Goal: Information Seeking & Learning: Understand process/instructions

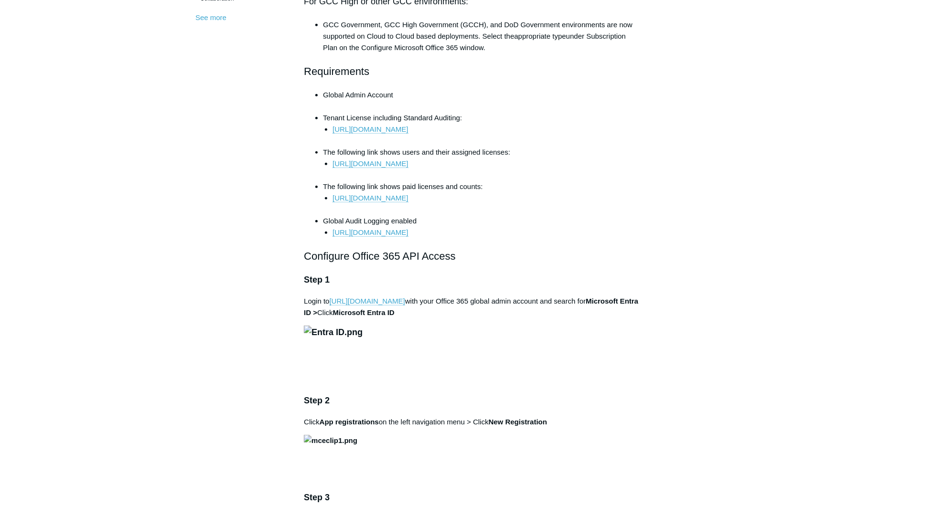
scroll to position [287, 0]
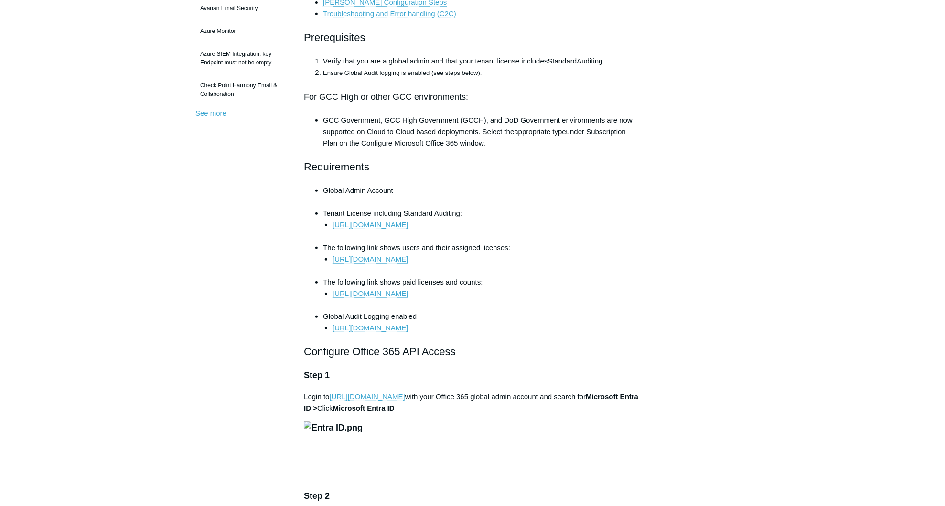
click at [408, 224] on link "[URL][DOMAIN_NAME]" at bounding box center [370, 225] width 75 height 9
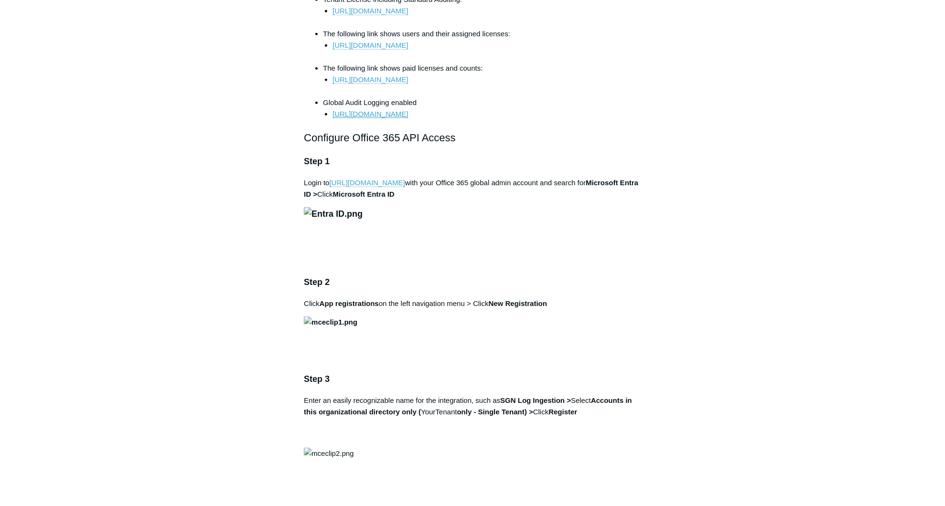
scroll to position [478, 0]
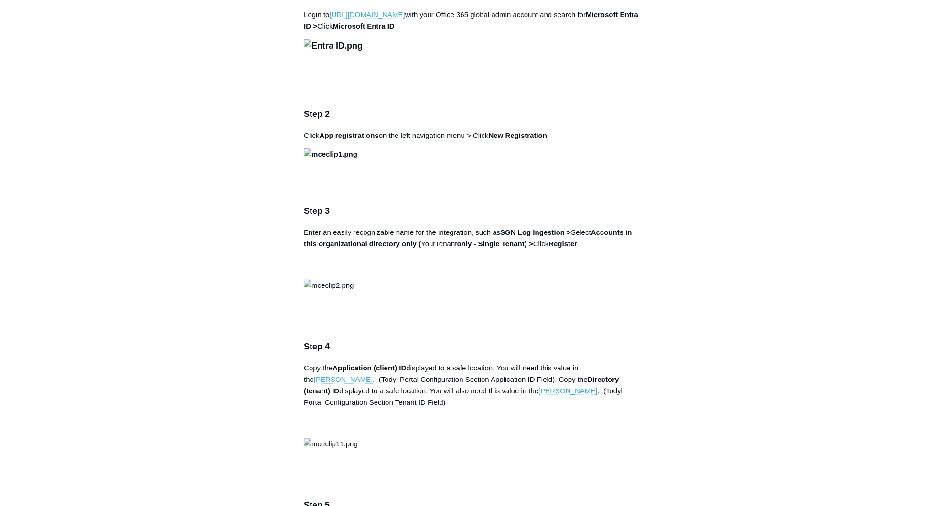
scroll to position [765, 0]
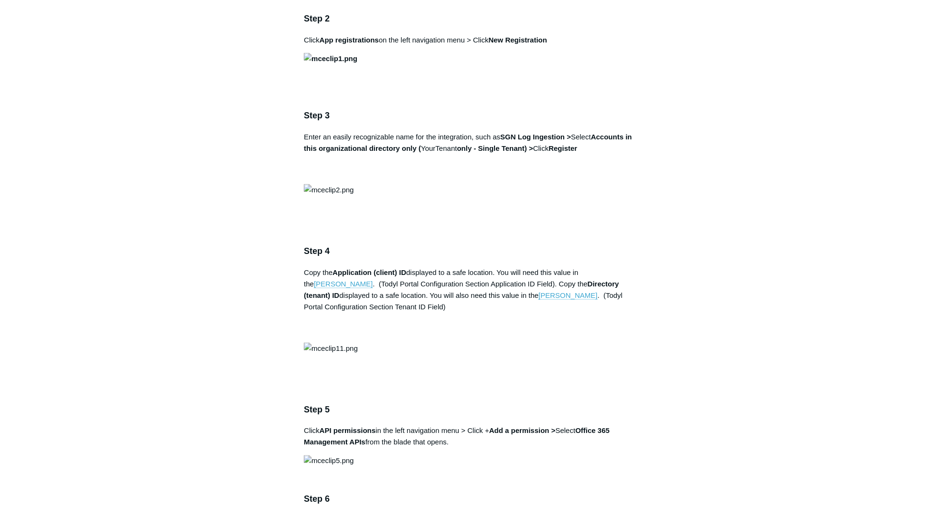
drag, startPoint x: 799, startPoint y: 245, endPoint x: 751, endPoint y: 245, distance: 48.3
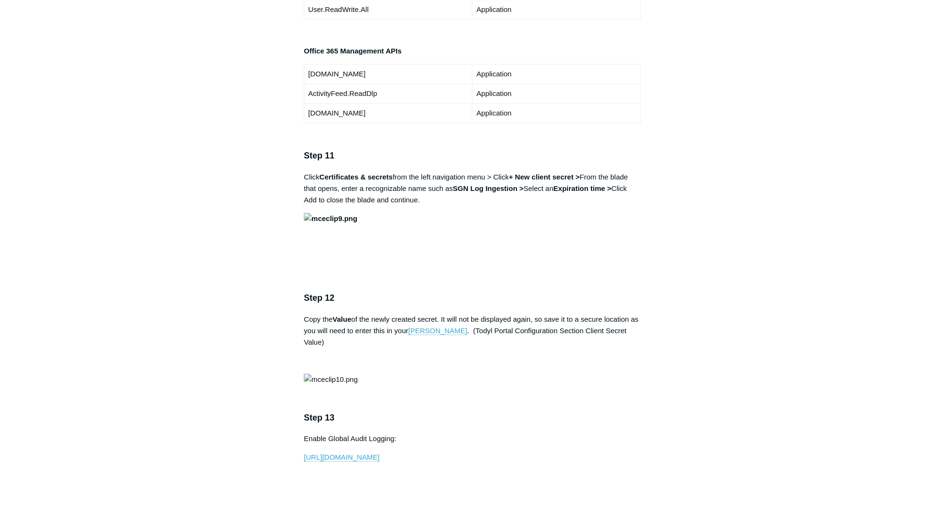
scroll to position [1911, 0]
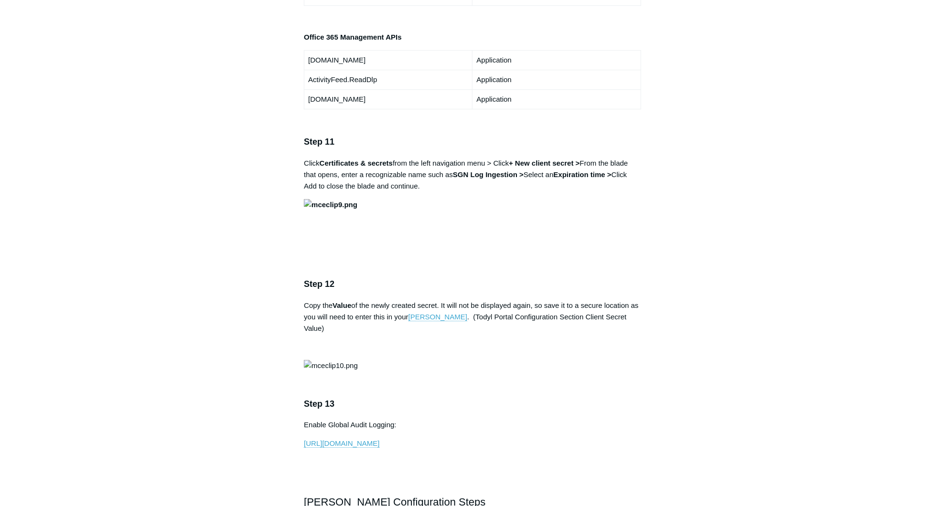
drag, startPoint x: 119, startPoint y: 263, endPoint x: 198, endPoint y: 219, distance: 90.3
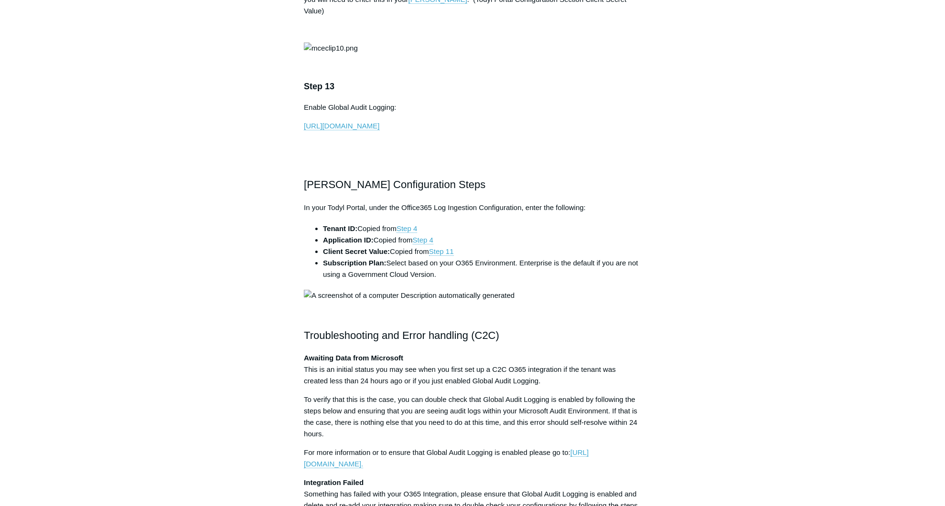
scroll to position [2246, 0]
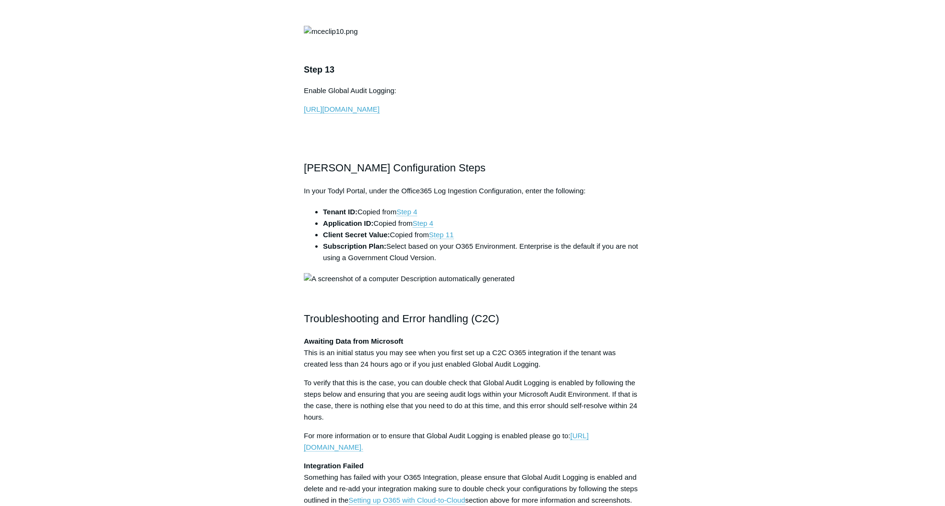
drag, startPoint x: 142, startPoint y: 277, endPoint x: 154, endPoint y: 278, distance: 12.0
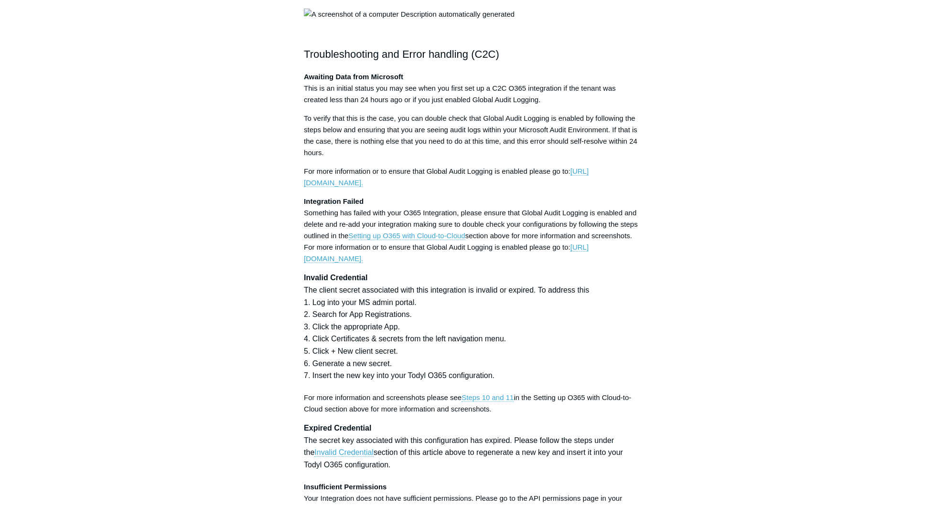
scroll to position [2532, 0]
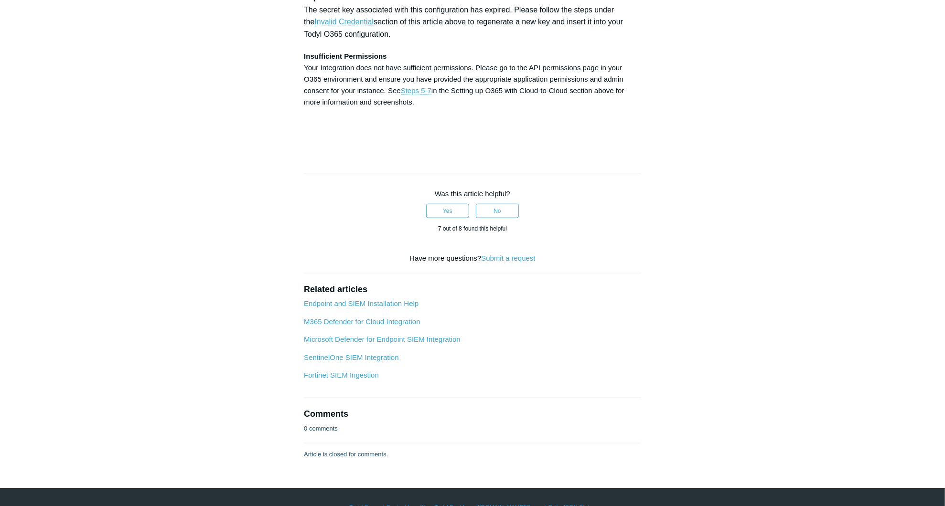
scroll to position [2963, 0]
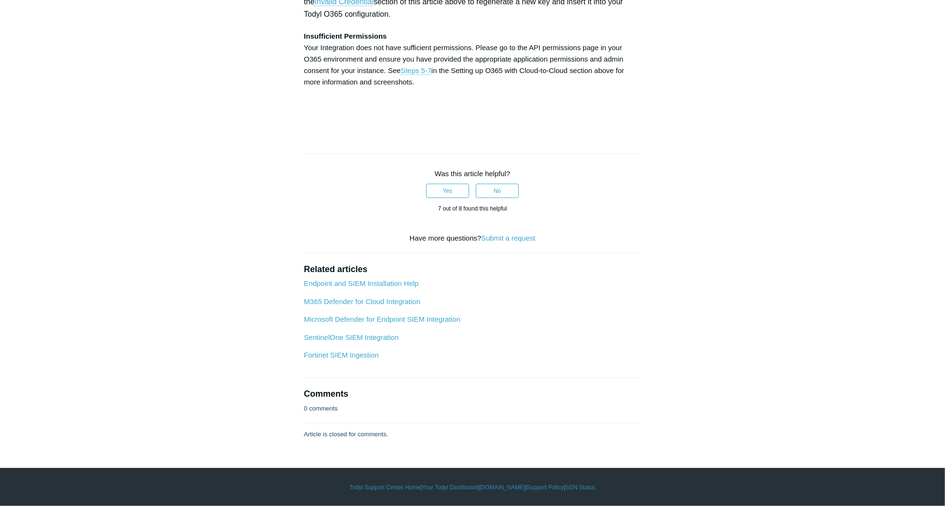
drag, startPoint x: 225, startPoint y: 333, endPoint x: 237, endPoint y: 327, distance: 13.1
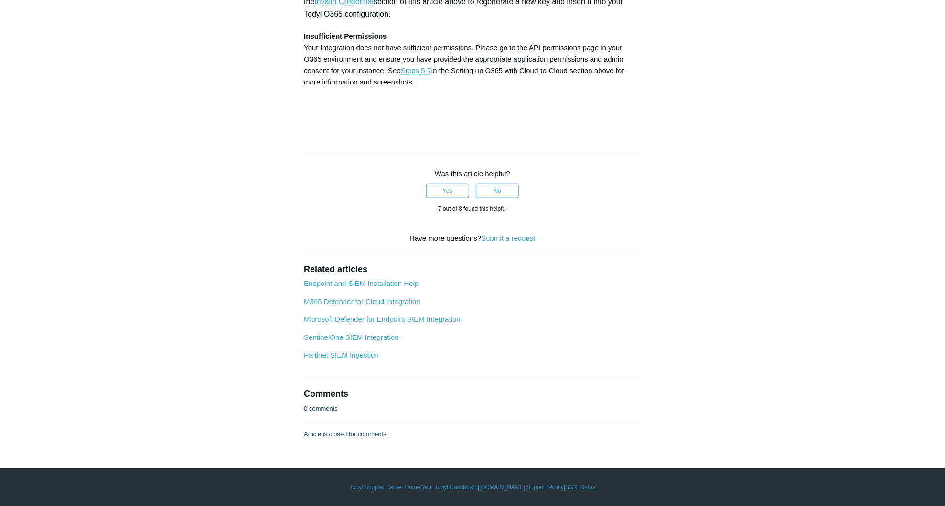
drag, startPoint x: 178, startPoint y: 211, endPoint x: 275, endPoint y: 131, distance: 125.2
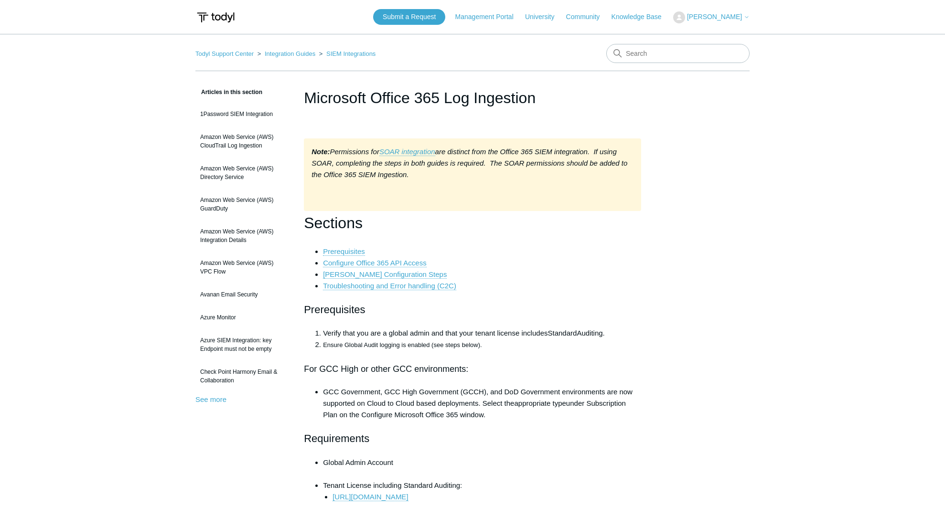
scroll to position [4979, 0]
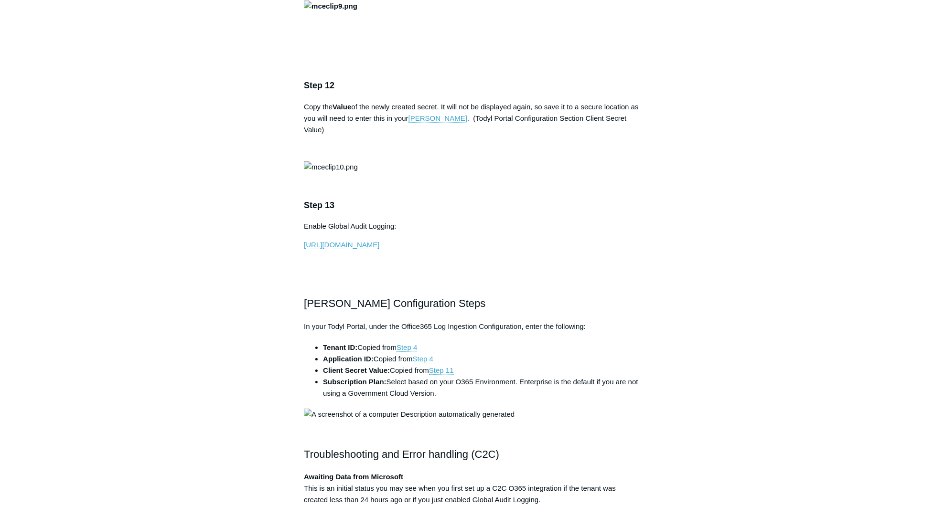
drag, startPoint x: 313, startPoint y: 279, endPoint x: 222, endPoint y: 143, distance: 163.4
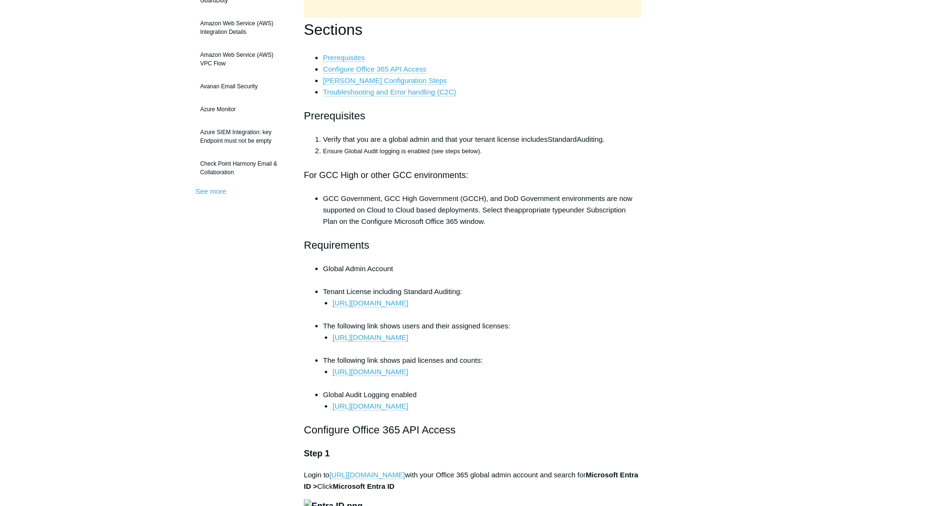
scroll to position [0, 0]
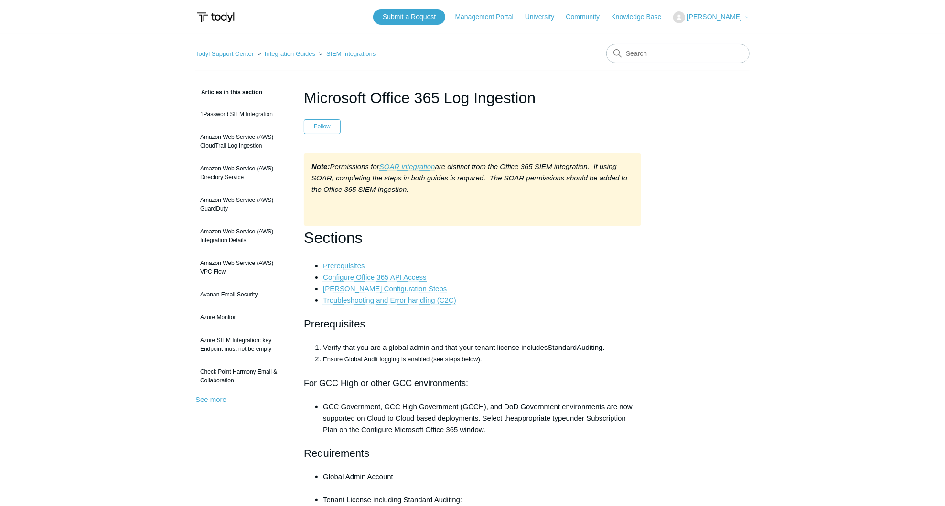
drag, startPoint x: 257, startPoint y: 223, endPoint x: 172, endPoint y: 80, distance: 165.6
